Goal: Task Accomplishment & Management: Use online tool/utility

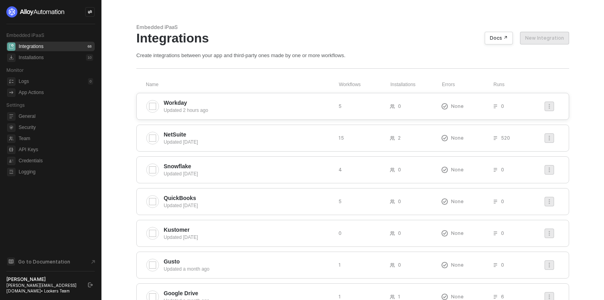
click at [257, 100] on span "Workday" at bounding box center [248, 103] width 169 height 8
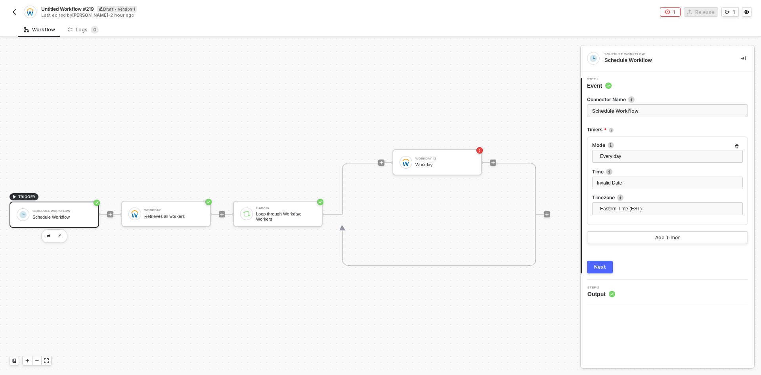
scroll to position [21, 0]
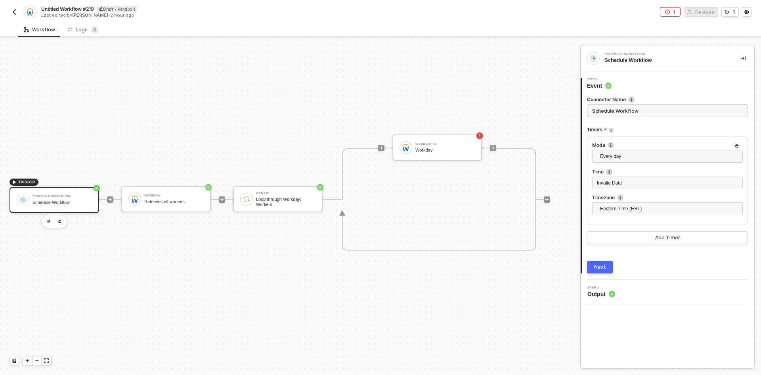
click at [12, 10] on img "button" at bounding box center [14, 12] width 6 height 6
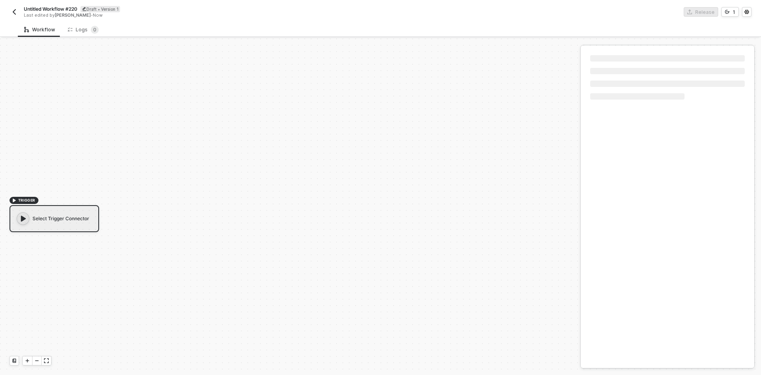
scroll to position [15, 0]
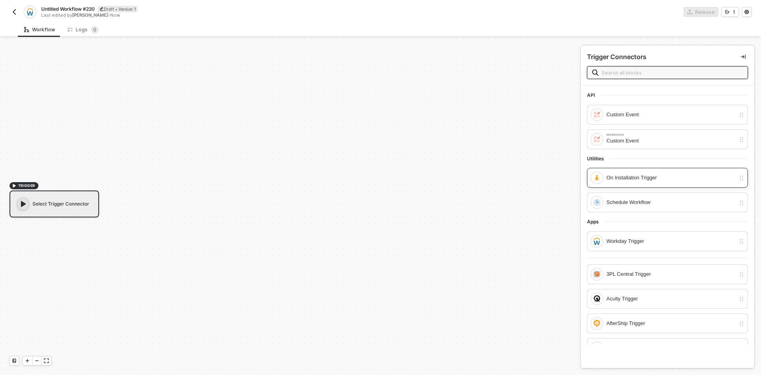
click at [646, 185] on div "On Installation Trigger" at bounding box center [667, 178] width 161 height 20
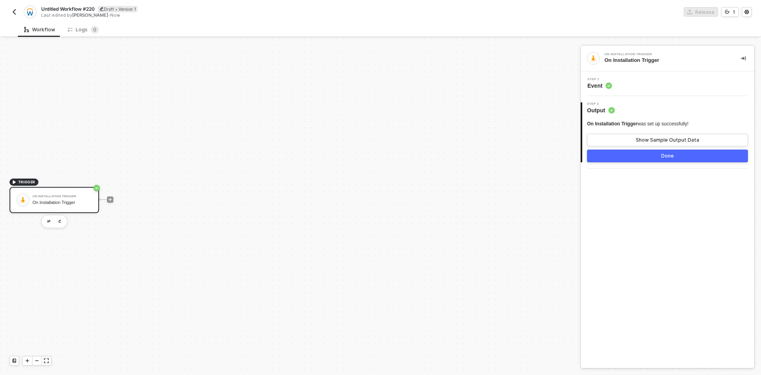
click at [634, 152] on button "Done" at bounding box center [667, 155] width 161 height 13
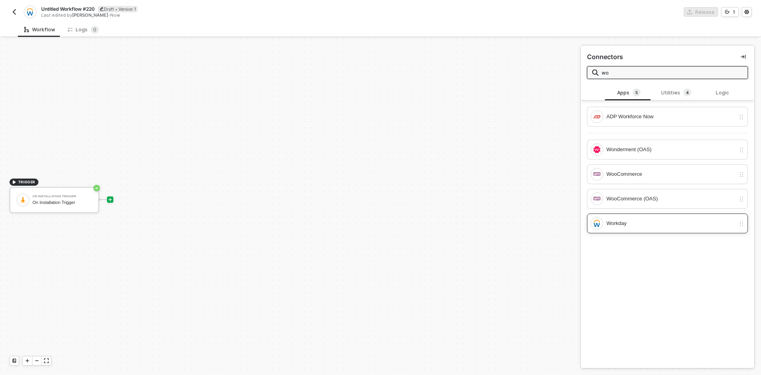
type input "wo"
click at [668, 216] on div "Workday" at bounding box center [667, 223] width 161 height 20
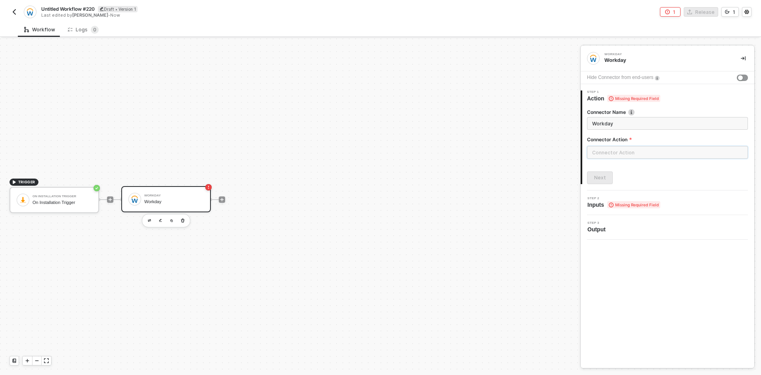
click at [641, 158] on input "text" at bounding box center [667, 152] width 161 height 13
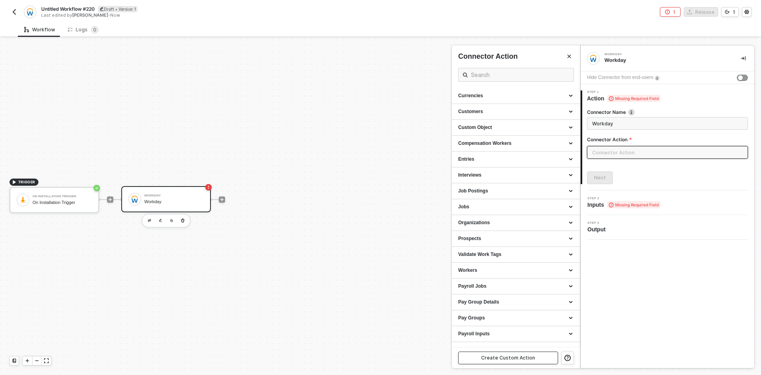
click at [511, 353] on button "Create Custom Action" at bounding box center [508, 357] width 100 height 13
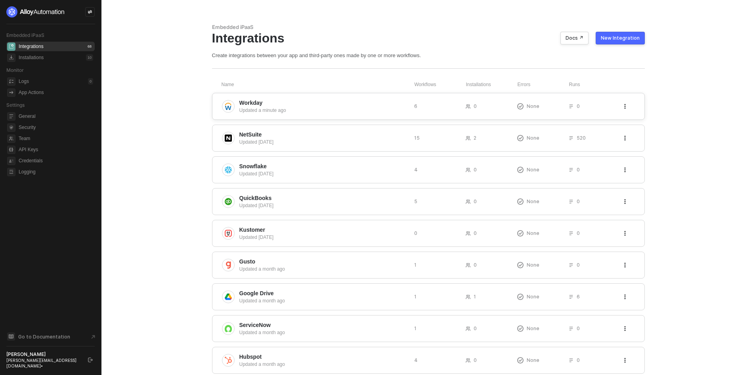
click at [430, 108] on div "6" at bounding box center [440, 106] width 52 height 7
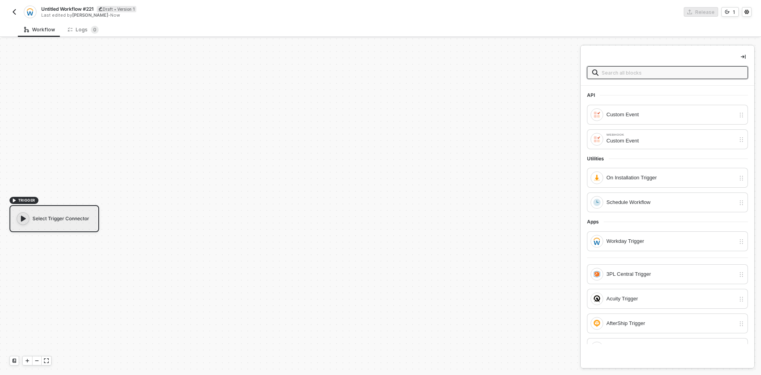
scroll to position [15, 0]
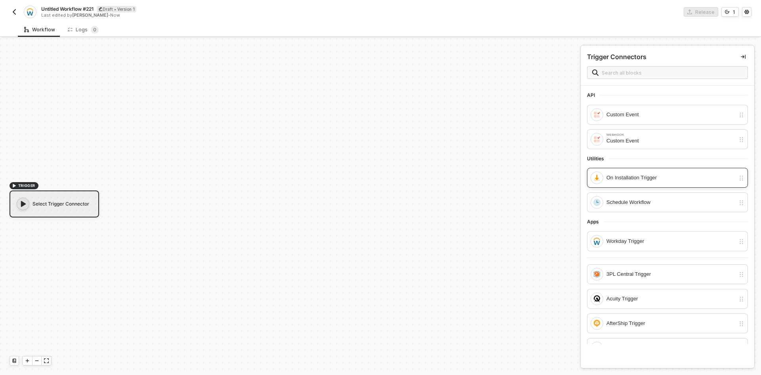
click at [642, 178] on div "On Installation Trigger" at bounding box center [671, 177] width 129 height 9
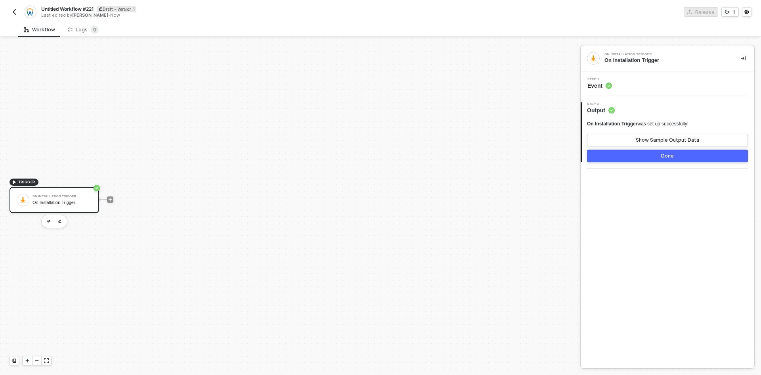
click at [635, 150] on button "Done" at bounding box center [667, 155] width 161 height 13
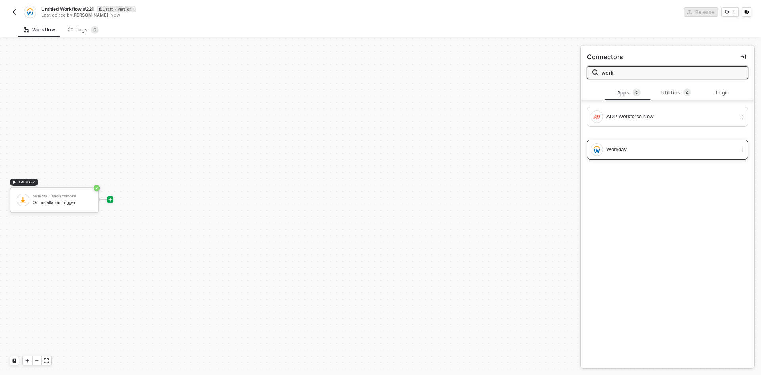
type input "work"
click at [690, 149] on div "Workday" at bounding box center [671, 149] width 129 height 9
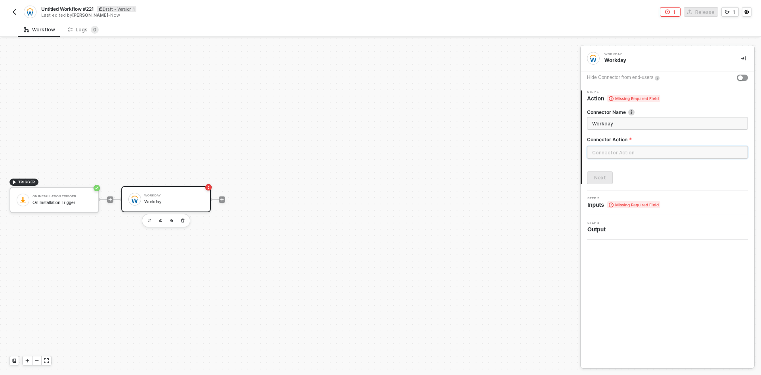
click at [671, 156] on input "text" at bounding box center [667, 152] width 161 height 13
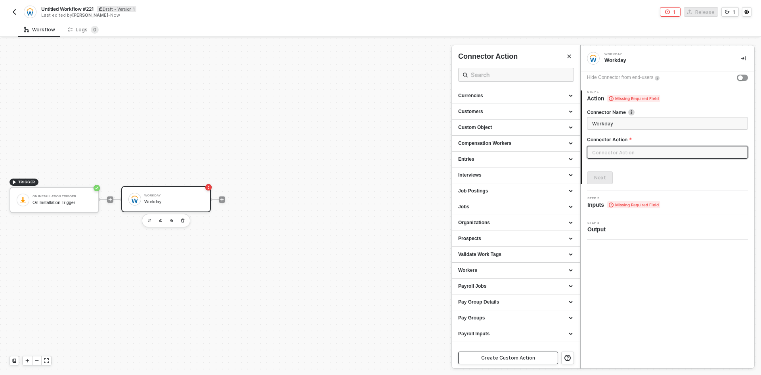
click at [518, 351] on button "Create Custom Action" at bounding box center [508, 357] width 100 height 13
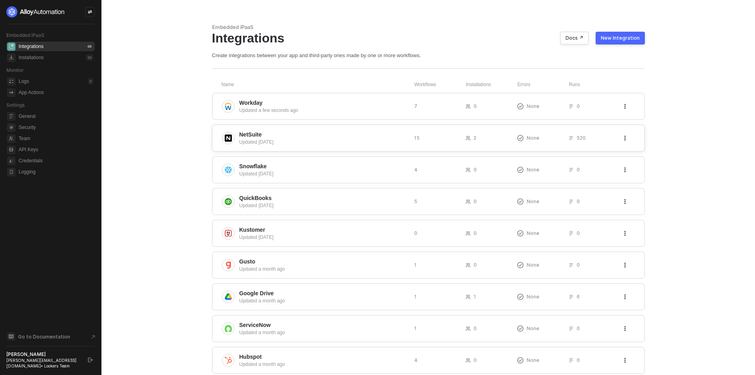
click at [295, 135] on span "NetSuite" at bounding box center [323, 134] width 169 height 8
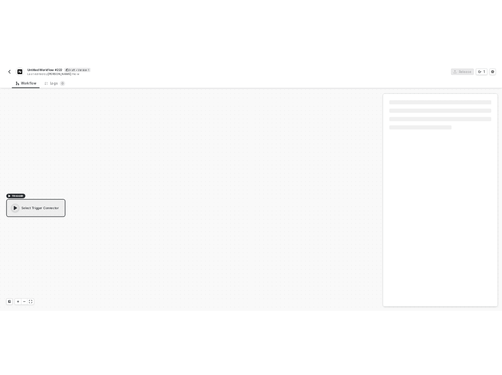
scroll to position [15, 0]
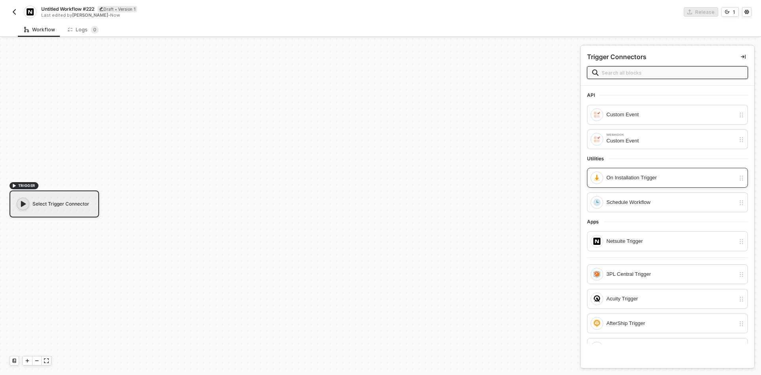
click at [614, 178] on div "On Installation Trigger" at bounding box center [671, 177] width 129 height 9
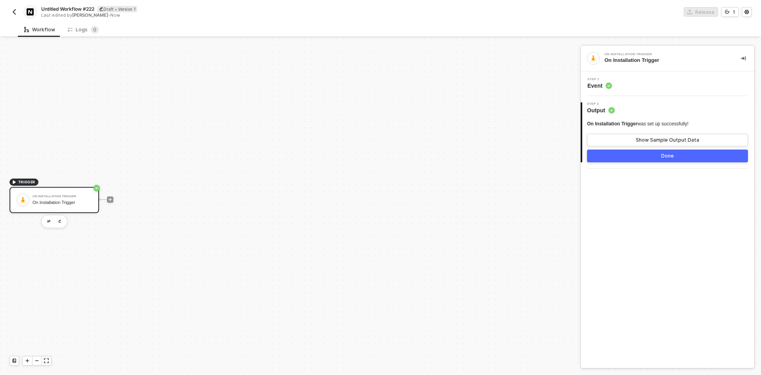
click at [607, 157] on button "Done" at bounding box center [667, 155] width 161 height 13
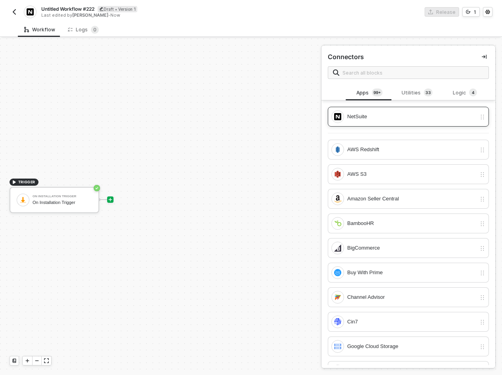
click at [395, 120] on div "NetSuite" at bounding box center [411, 116] width 129 height 9
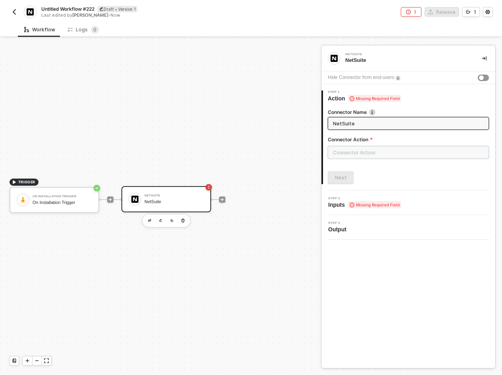
click at [381, 153] on input "text" at bounding box center [408, 152] width 161 height 13
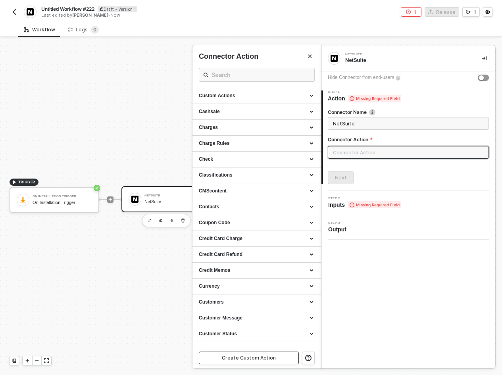
click at [249, 360] on div "Create Custom Action" at bounding box center [249, 357] width 54 height 6
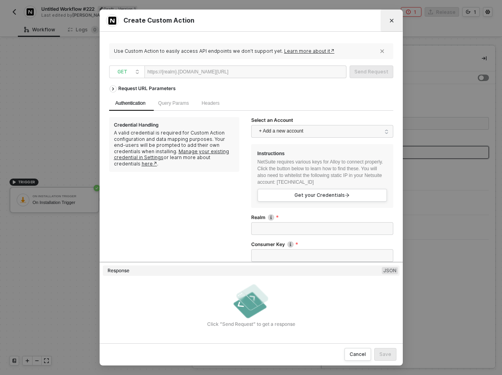
click at [389, 23] on button "Close" at bounding box center [391, 20] width 13 height 13
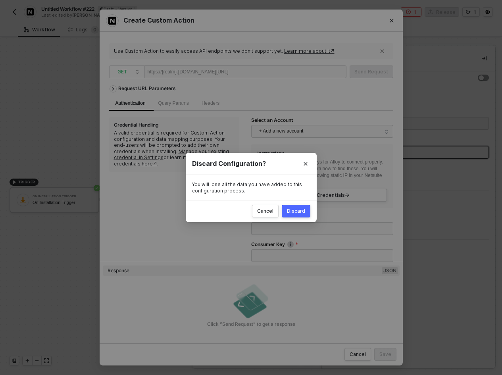
click at [296, 211] on div "Discard" at bounding box center [296, 211] width 18 height 6
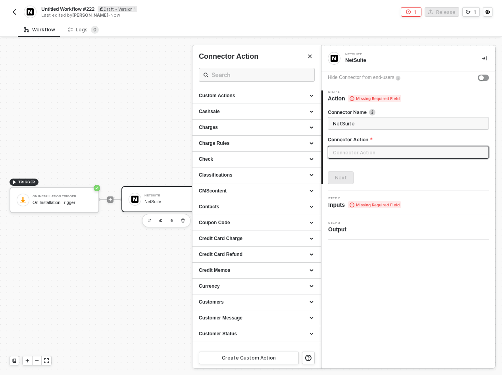
click at [110, 199] on div at bounding box center [251, 206] width 502 height 336
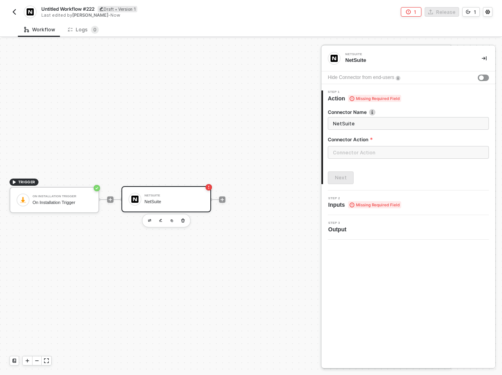
click at [110, 199] on div at bounding box center [251, 206] width 502 height 336
click at [110, 199] on icon "icon-play" at bounding box center [111, 199] width 4 height 4
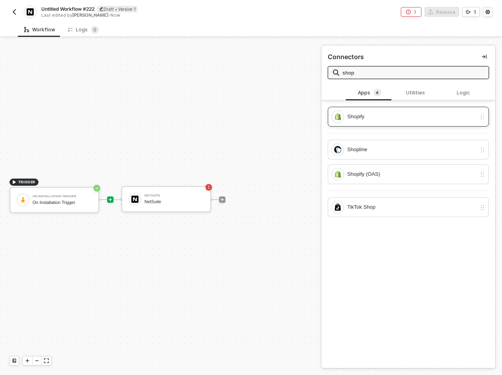
type input "shop"
click at [381, 120] on div "Shopify" at bounding box center [411, 116] width 129 height 9
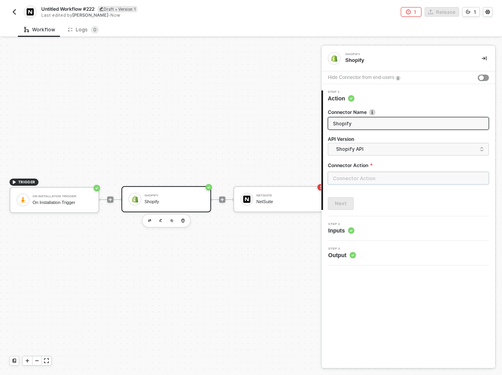
click at [377, 174] on input "text" at bounding box center [408, 178] width 161 height 13
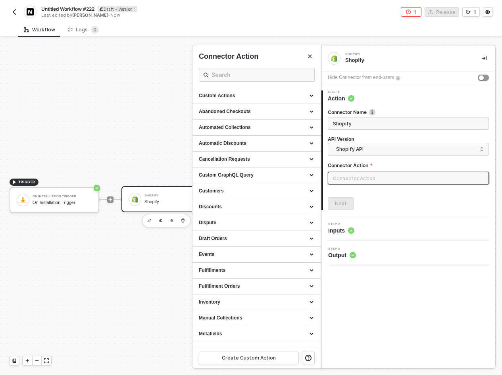
click at [265, 365] on div "Create Custom Action" at bounding box center [256, 357] width 128 height 21
click at [268, 355] on div "Create Custom Action" at bounding box center [249, 357] width 54 height 6
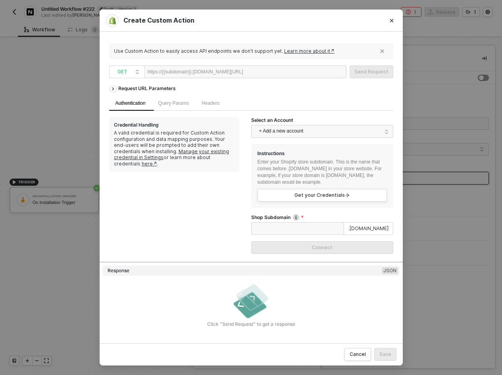
click at [68, 292] on div "Create Custom Action Use Custom Action to easily access API endpoints we don’t …" at bounding box center [251, 187] width 502 height 375
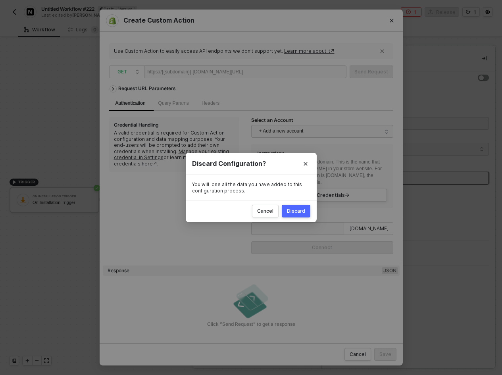
click at [290, 216] on button "Discard" at bounding box center [296, 211] width 29 height 13
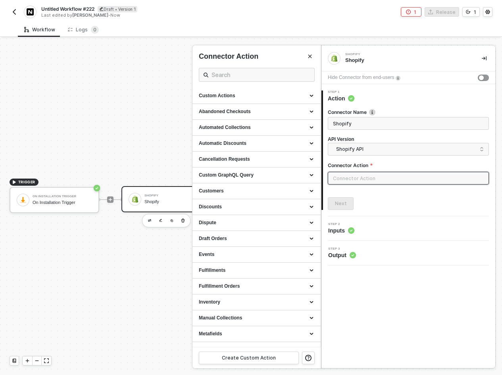
click at [109, 203] on div at bounding box center [251, 206] width 502 height 336
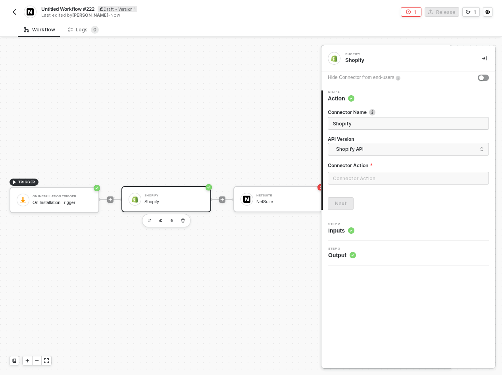
click at [109, 199] on div at bounding box center [251, 206] width 502 height 336
click at [109, 199] on icon "icon-play" at bounding box center [111, 199] width 4 height 4
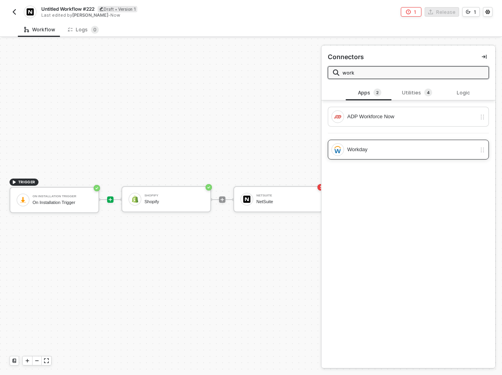
type input "work"
click at [383, 144] on div "Workday" at bounding box center [403, 149] width 145 height 13
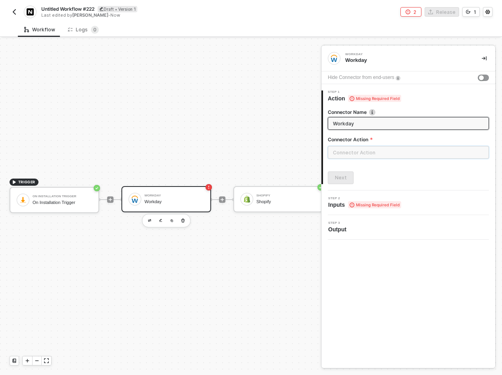
click at [358, 155] on input "text" at bounding box center [408, 152] width 161 height 13
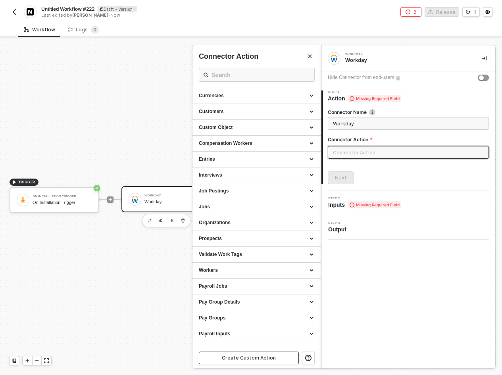
click at [224, 358] on div "Create Custom Action" at bounding box center [249, 357] width 54 height 6
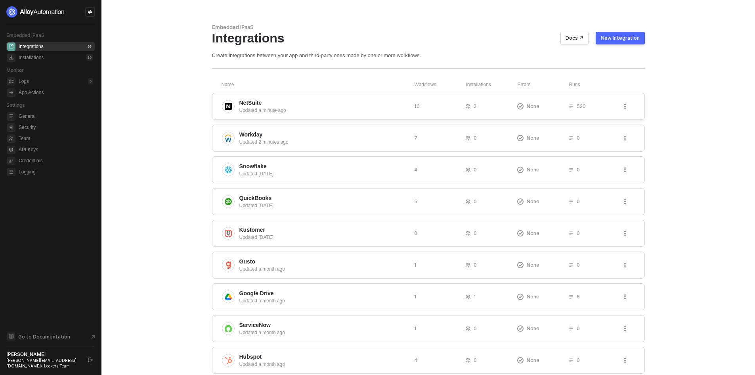
click at [368, 115] on div "NetSuite Updated a minute ago 16 2 None 520" at bounding box center [428, 106] width 433 height 27
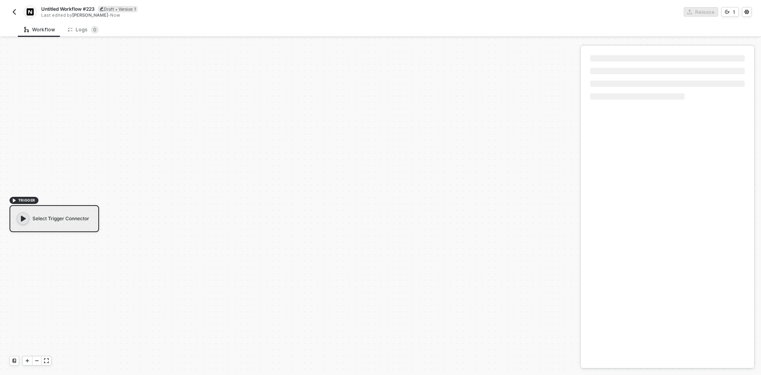
scroll to position [15, 0]
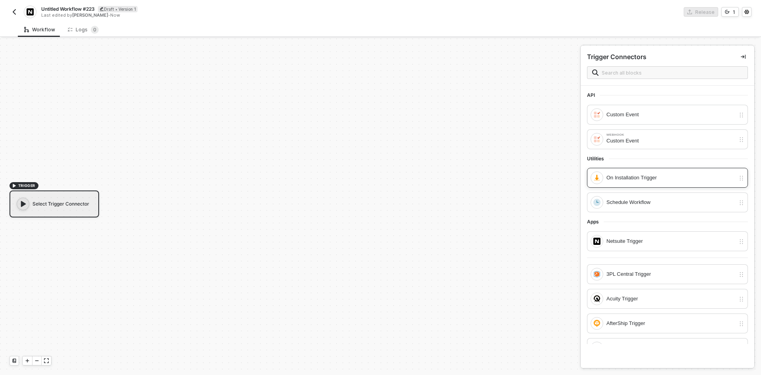
click at [647, 182] on div "On Installation Trigger" at bounding box center [671, 177] width 129 height 9
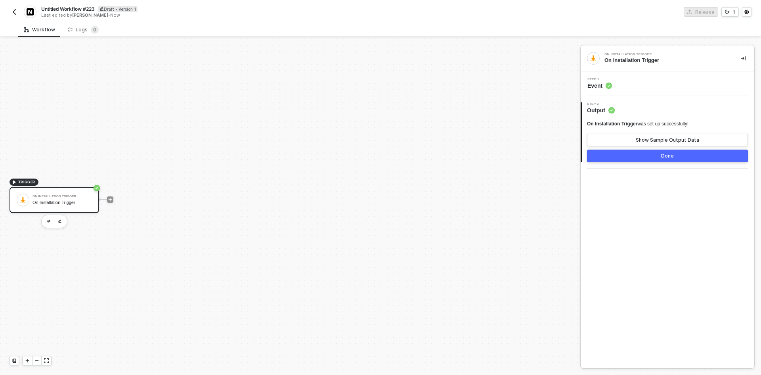
click at [640, 159] on button "Done" at bounding box center [667, 155] width 161 height 13
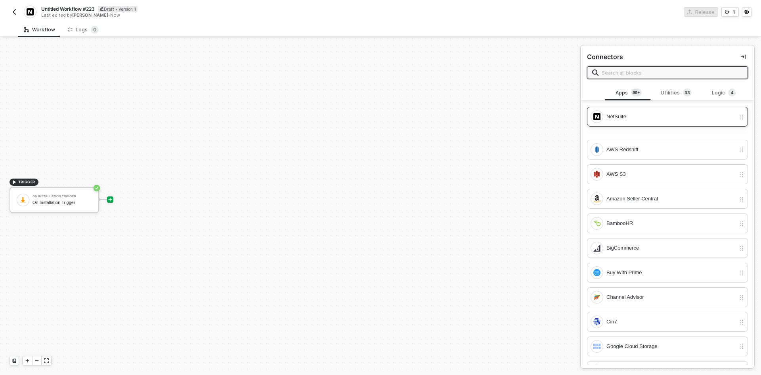
click at [634, 115] on div "NetSuite" at bounding box center [671, 116] width 129 height 9
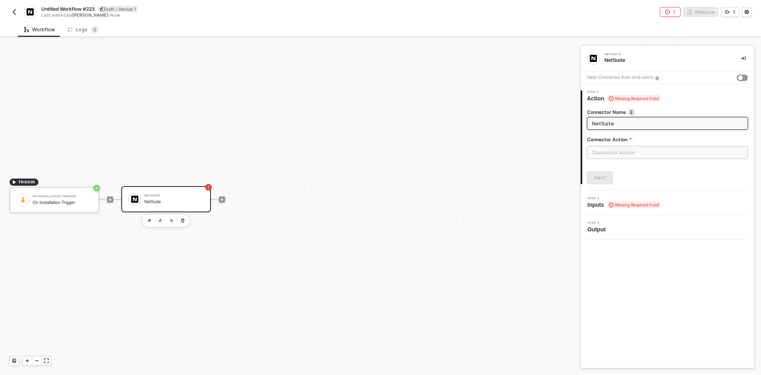
click at [613, 149] on input "text" at bounding box center [667, 152] width 161 height 13
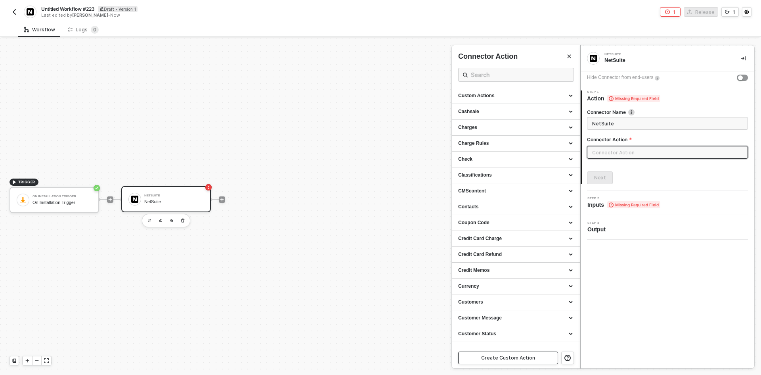
click at [525, 359] on div "Create Custom Action" at bounding box center [508, 357] width 54 height 6
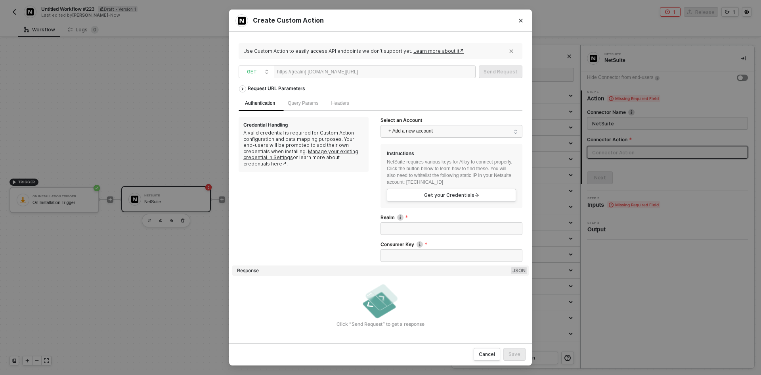
click at [188, 268] on div "Create Custom Action Use Custom Action to easily access API endpoints we don’t …" at bounding box center [380, 187] width 761 height 375
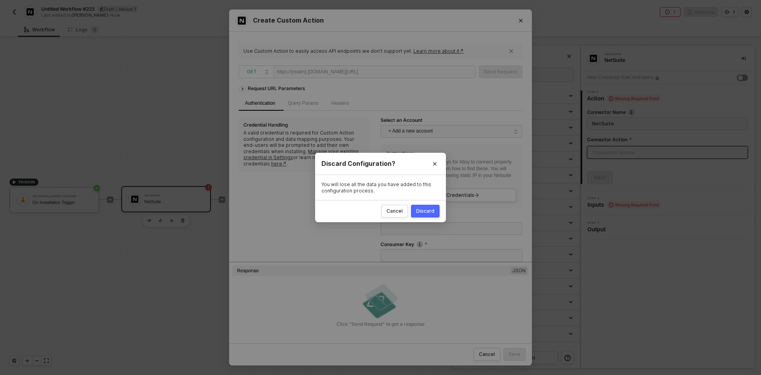
click at [423, 211] on div "Discard" at bounding box center [425, 211] width 18 height 6
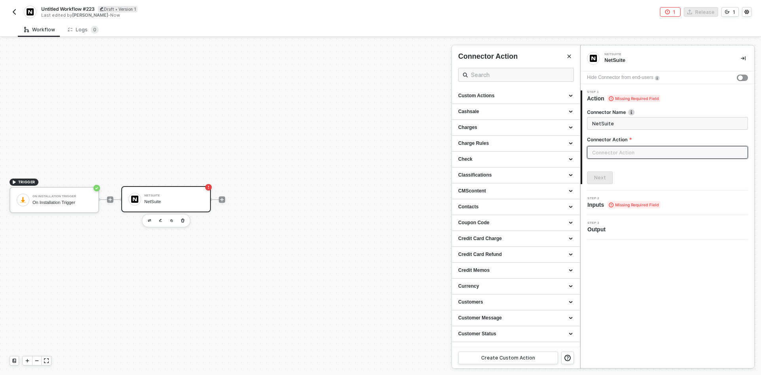
click at [224, 201] on div at bounding box center [380, 206] width 761 height 336
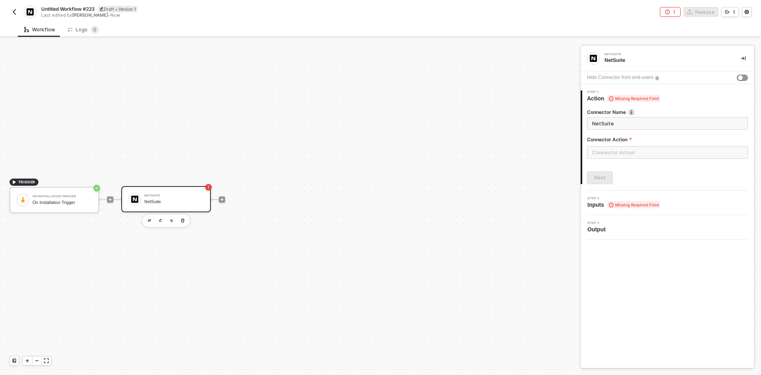
click at [220, 200] on icon "icon-play" at bounding box center [222, 199] width 5 height 5
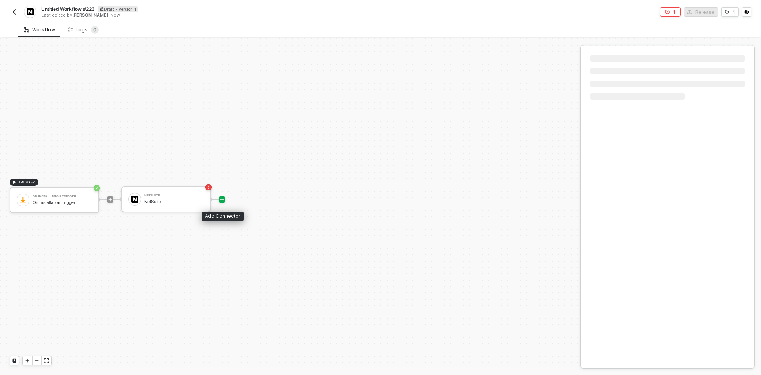
click at [220, 200] on icon "icon-play" at bounding box center [222, 199] width 5 height 5
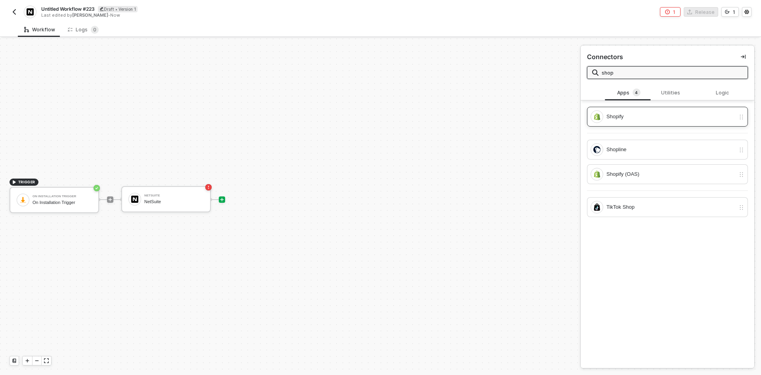
type input "shop"
click at [679, 120] on div "Shopify" at bounding box center [671, 116] width 129 height 9
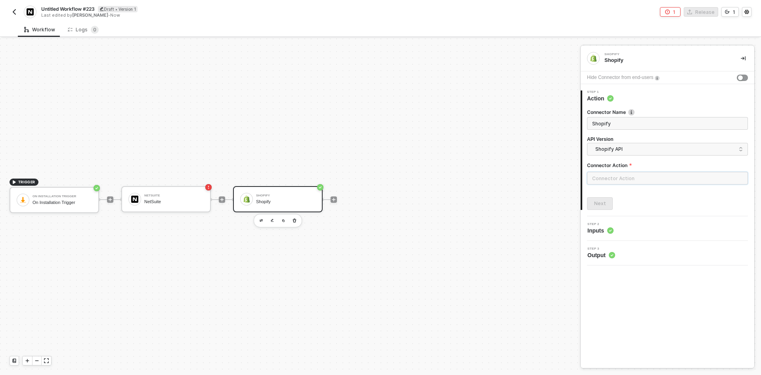
click at [612, 182] on input "text" at bounding box center [667, 178] width 161 height 13
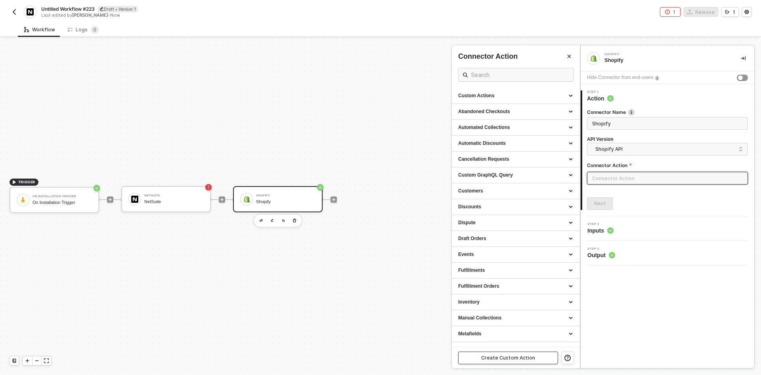
click at [506, 364] on div "Create Custom Action" at bounding box center [516, 357] width 128 height 21
click at [508, 356] on div "Create Custom Action" at bounding box center [508, 357] width 54 height 6
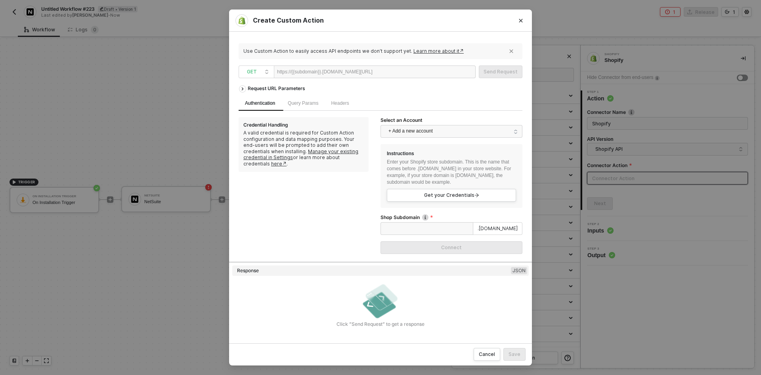
click at [180, 310] on div "Create Custom Action Use Custom Action to easily access API endpoints we don’t …" at bounding box center [380, 187] width 761 height 375
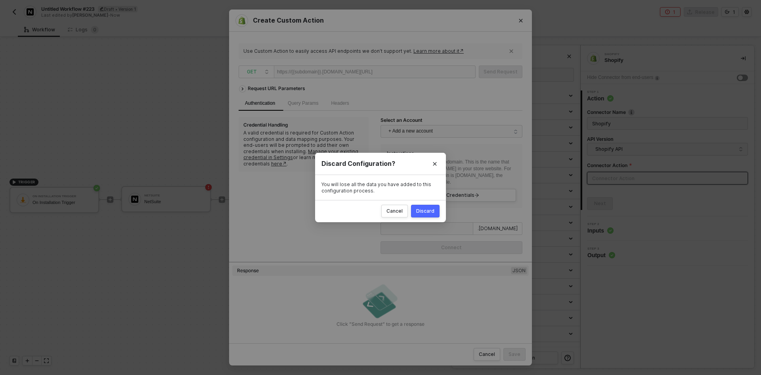
click at [420, 213] on div "Discard" at bounding box center [425, 211] width 18 height 6
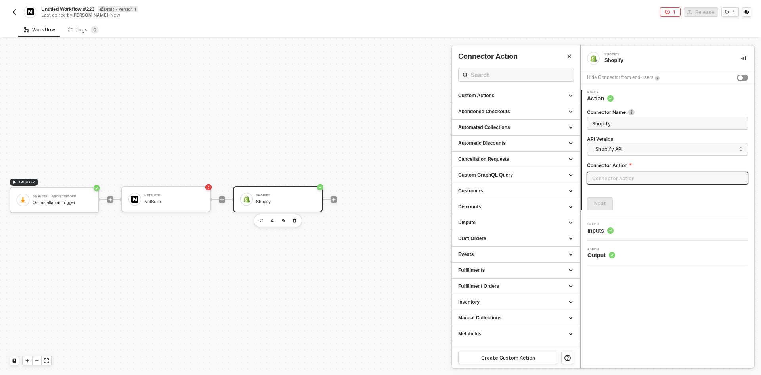
click at [335, 201] on div at bounding box center [380, 206] width 761 height 336
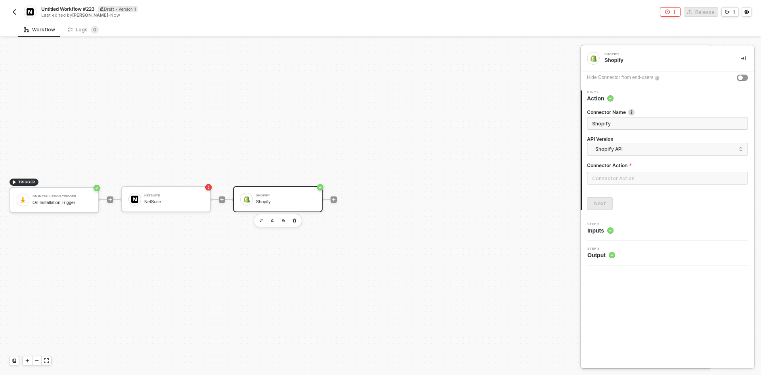
click at [332, 198] on div at bounding box center [380, 206] width 761 height 336
click at [332, 198] on icon "icon-play" at bounding box center [333, 199] width 5 height 5
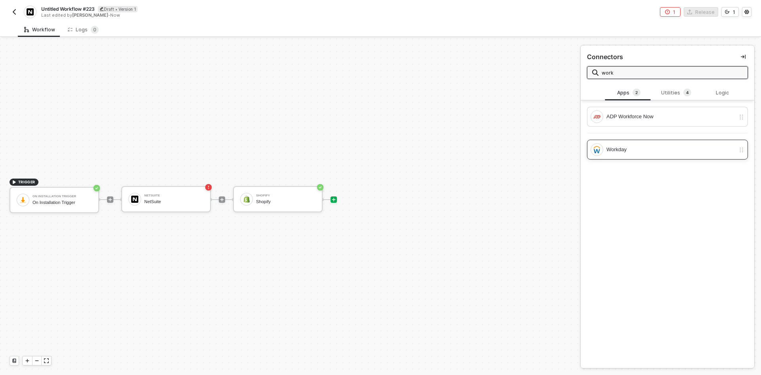
type input "work"
click at [606, 146] on div "Workday" at bounding box center [663, 149] width 145 height 13
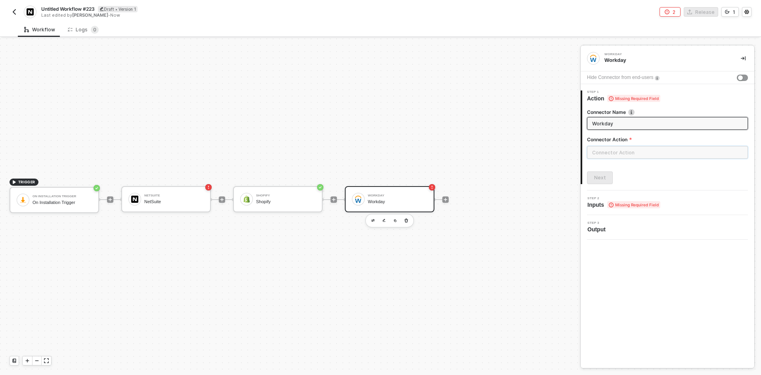
click at [628, 149] on input "text" at bounding box center [667, 152] width 161 height 13
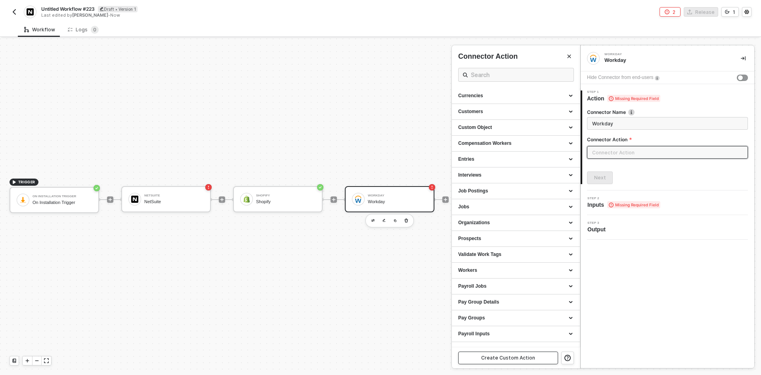
click at [501, 355] on div "Create Custom Action" at bounding box center [508, 357] width 54 height 6
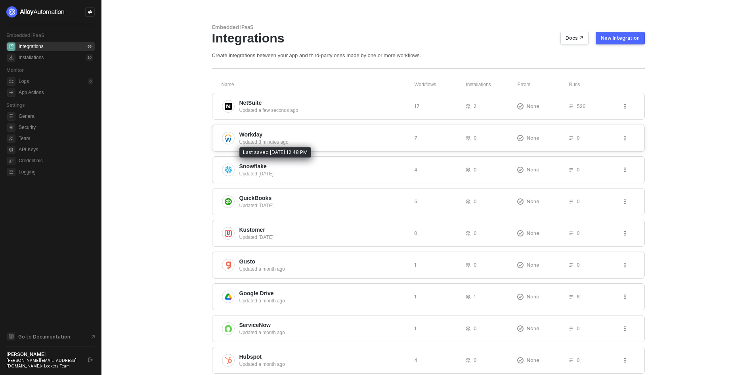
click at [322, 143] on div "Updated 3 minutes ago" at bounding box center [323, 141] width 169 height 7
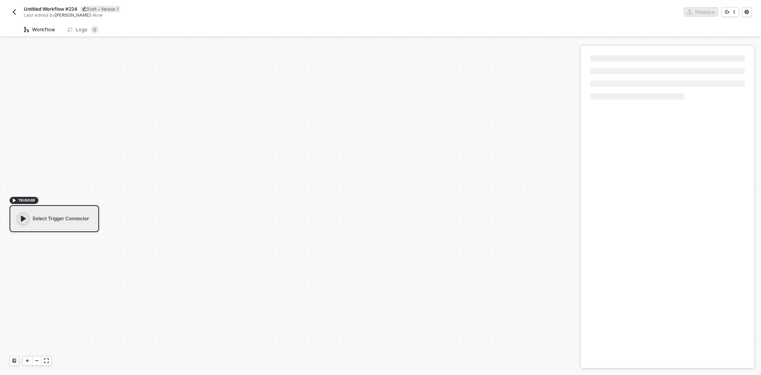
scroll to position [15, 0]
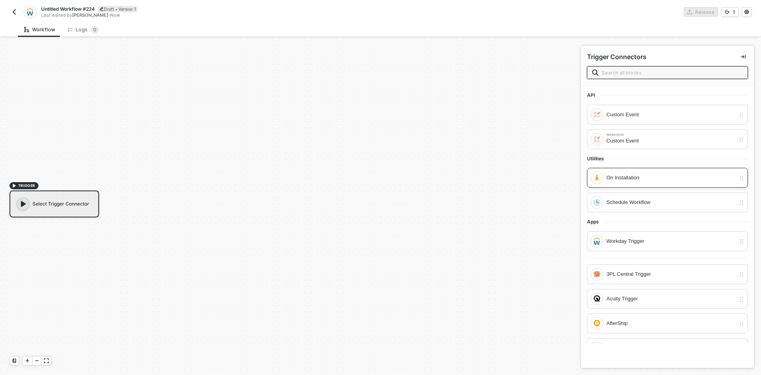
click at [649, 176] on div "On Installation" at bounding box center [671, 177] width 129 height 9
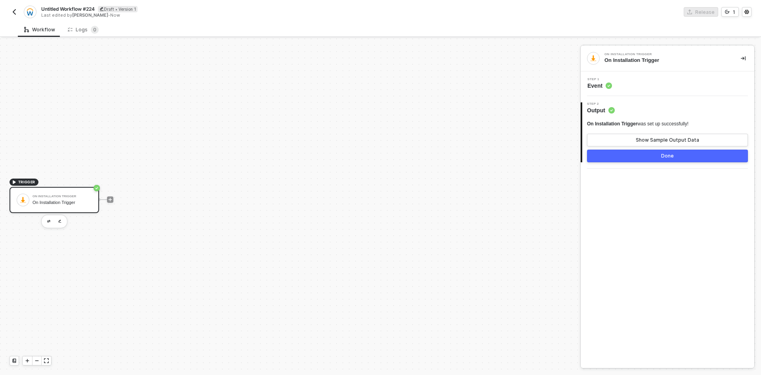
click at [639, 151] on button "Done" at bounding box center [667, 155] width 161 height 13
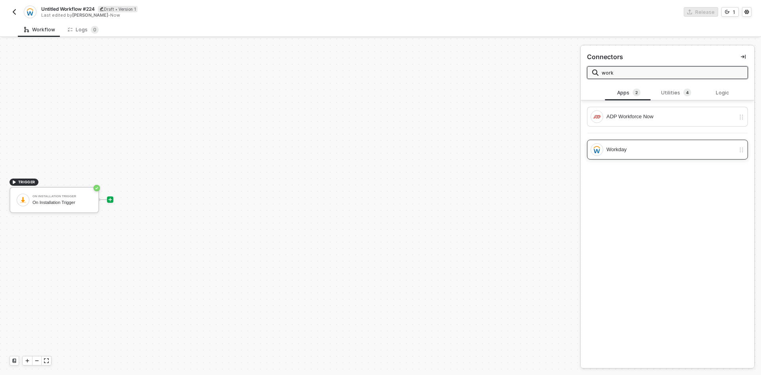
type input "work"
click at [664, 142] on div "Workday" at bounding box center [667, 150] width 161 height 20
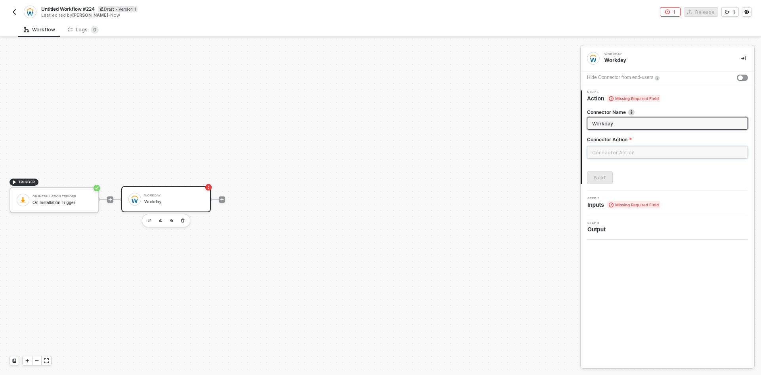
click at [625, 151] on input "text" at bounding box center [667, 152] width 161 height 13
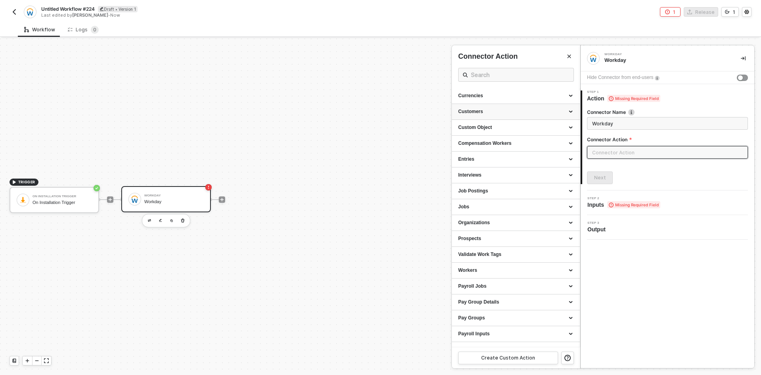
click at [519, 109] on div "Customers" at bounding box center [515, 111] width 115 height 7
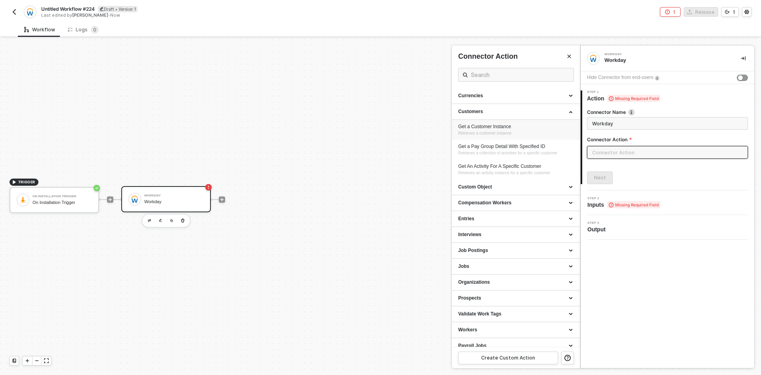
click at [510, 125] on div "Get a Customer Instance" at bounding box center [515, 126] width 115 height 7
type input "Retrieves a customer instance"
type input "Customers - Get a Customer Instance"
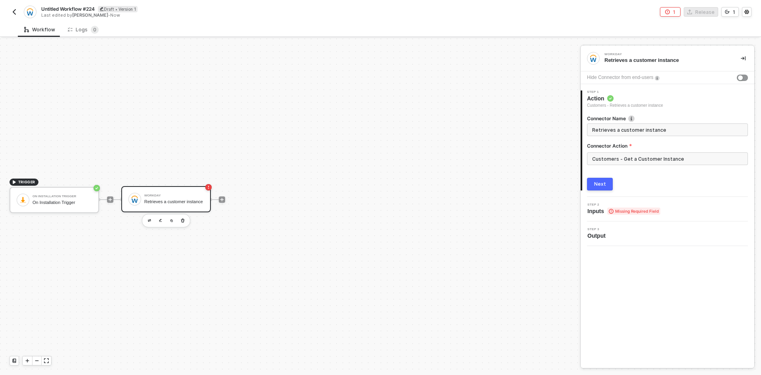
click at [604, 186] on div "Next" at bounding box center [600, 184] width 12 height 6
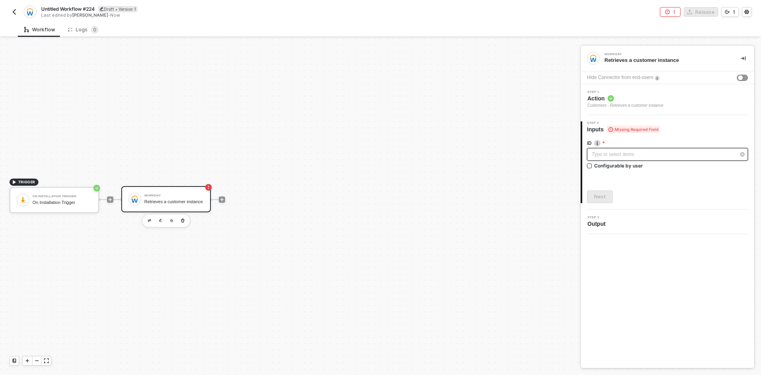
click at [597, 159] on div "Type or select items ﻿" at bounding box center [667, 154] width 161 height 13
click at [597, 162] on div "Configurable by user" at bounding box center [618, 165] width 49 height 7
click at [593, 163] on input "Configurable by user" at bounding box center [590, 166] width 6 height 6
checkbox input "true"
click at [602, 190] on div "ID Type or select items ﻿ Configurable by user Next" at bounding box center [667, 168] width 161 height 71
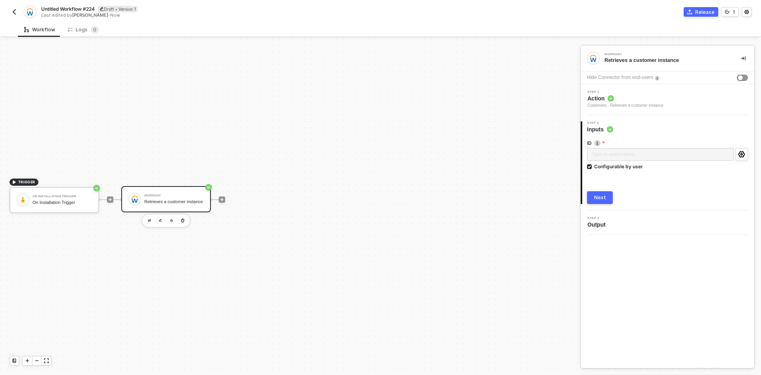
click at [600, 192] on button "Next" at bounding box center [600, 197] width 26 height 13
click at [697, 5] on div "Untitled Workflow #224 Draft • Version 1 Last edited by Brandon Looker - Now Re…" at bounding box center [381, 11] width 742 height 22
click at [703, 10] on div "Release" at bounding box center [704, 12] width 19 height 7
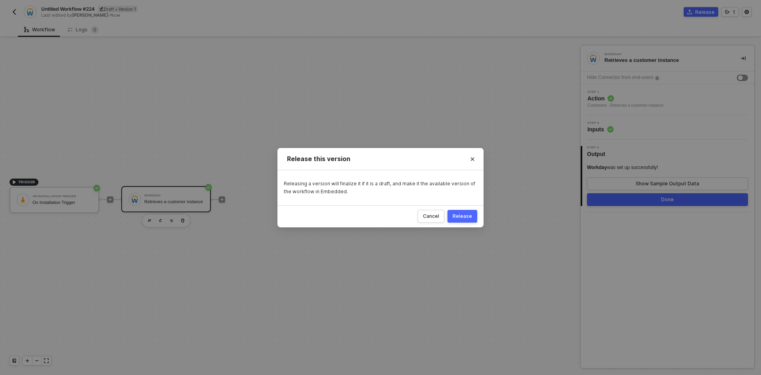
click at [467, 219] on div "Release" at bounding box center [462, 216] width 19 height 6
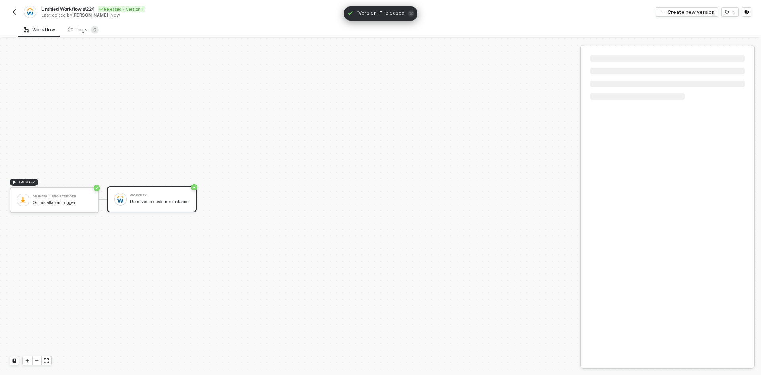
click at [15, 14] on img "button" at bounding box center [14, 12] width 6 height 6
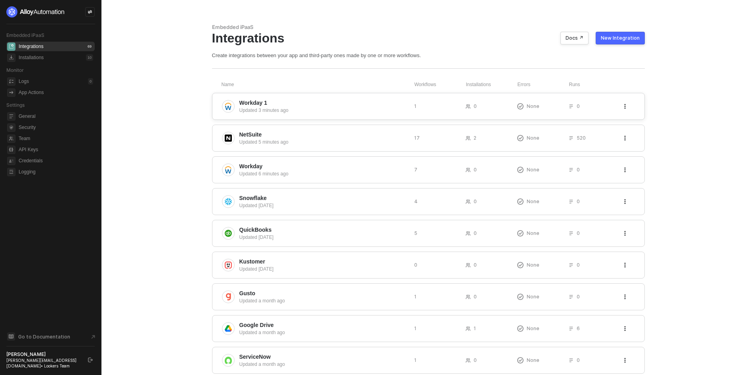
click at [294, 107] on div "Updated 3 minutes ago" at bounding box center [323, 110] width 169 height 7
